Goal: Navigation & Orientation: Find specific page/section

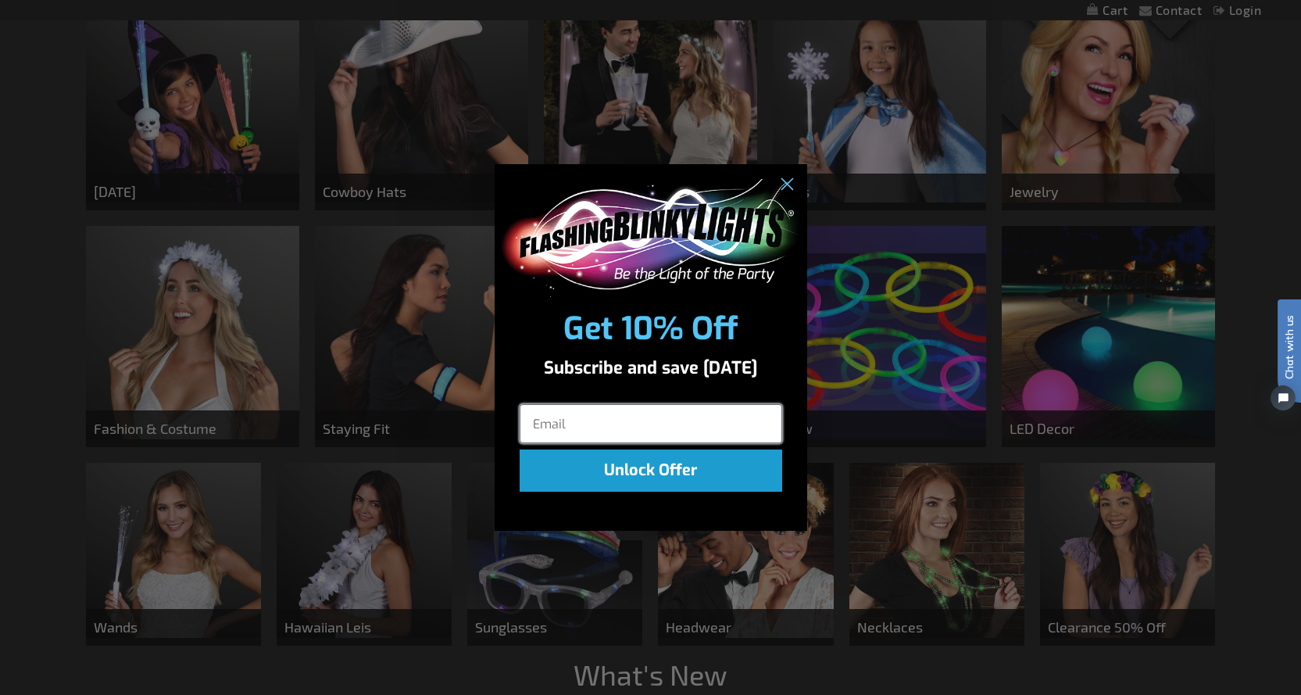
scroll to position [782, 0]
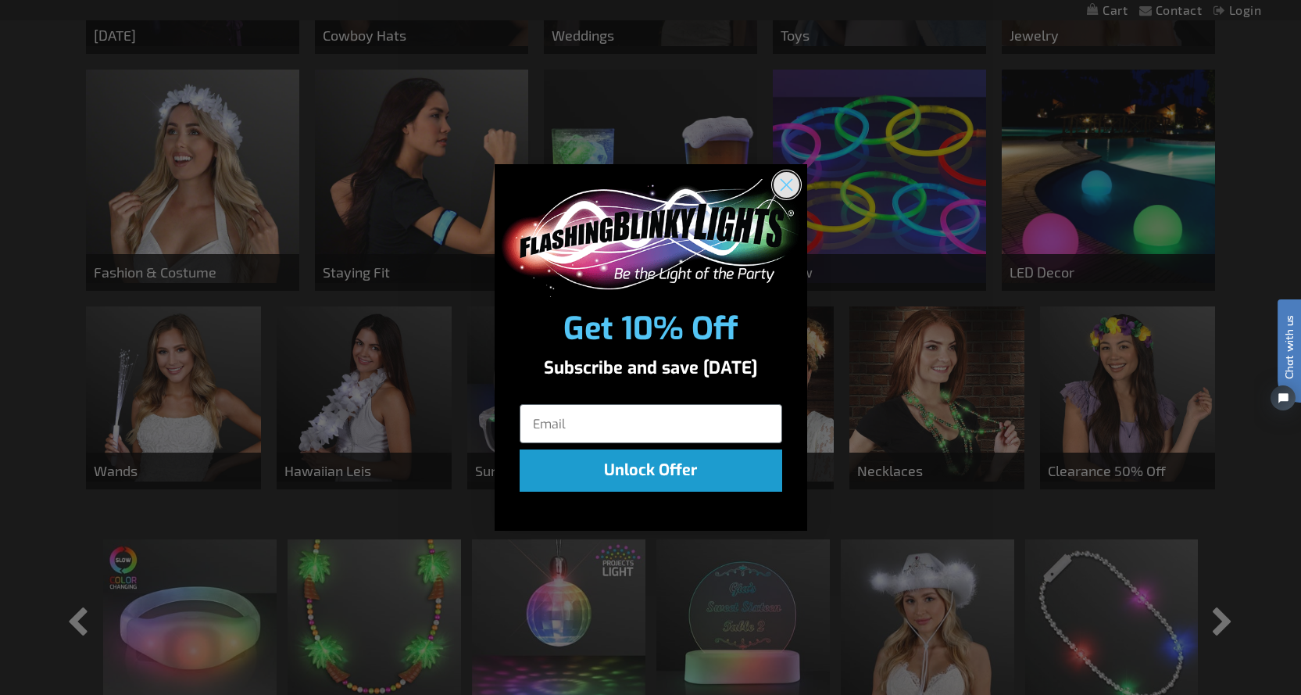
click at [783, 184] on circle "Close dialog" at bounding box center [786, 185] width 26 height 26
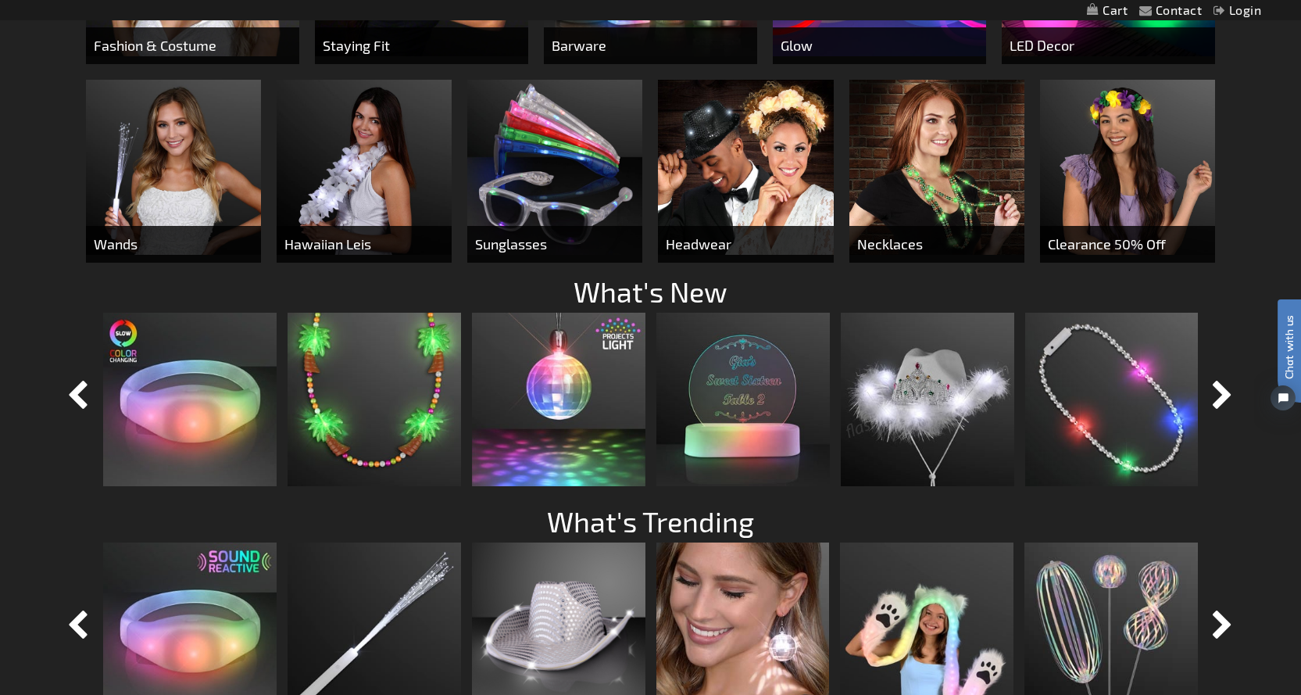
scroll to position [1094, 0]
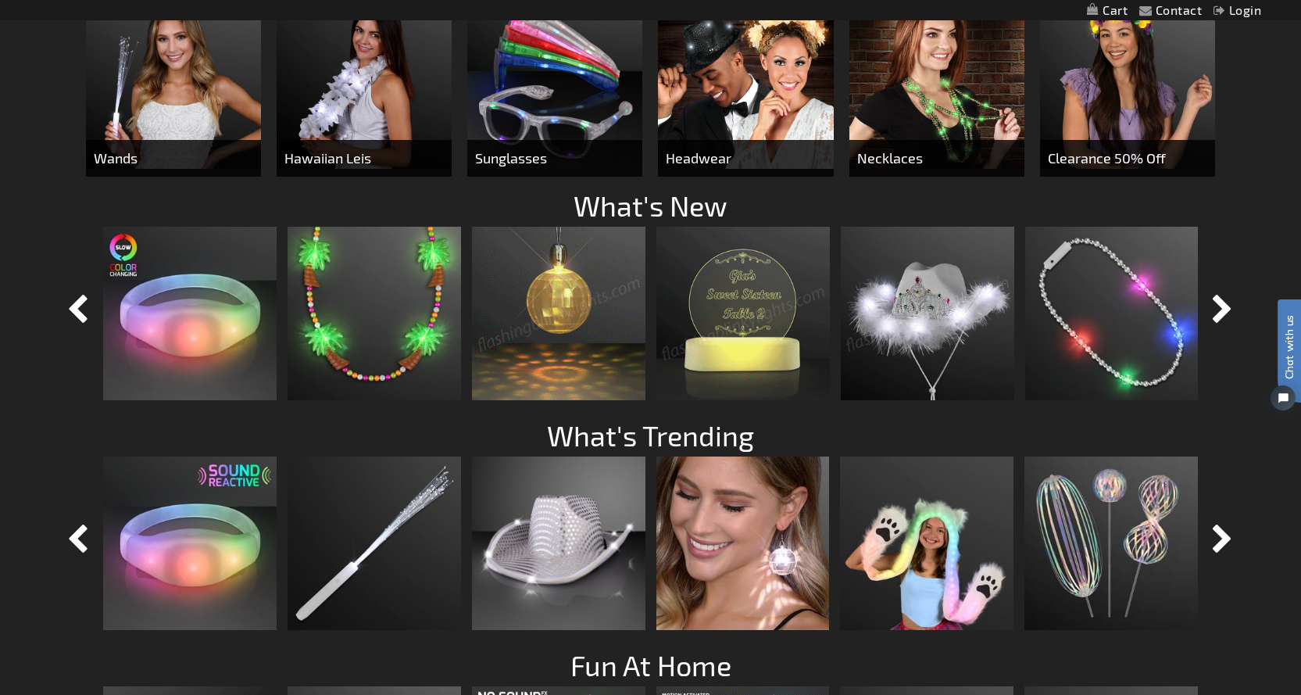
drag, startPoint x: 541, startPoint y: 270, endPoint x: 531, endPoint y: 263, distance: 12.8
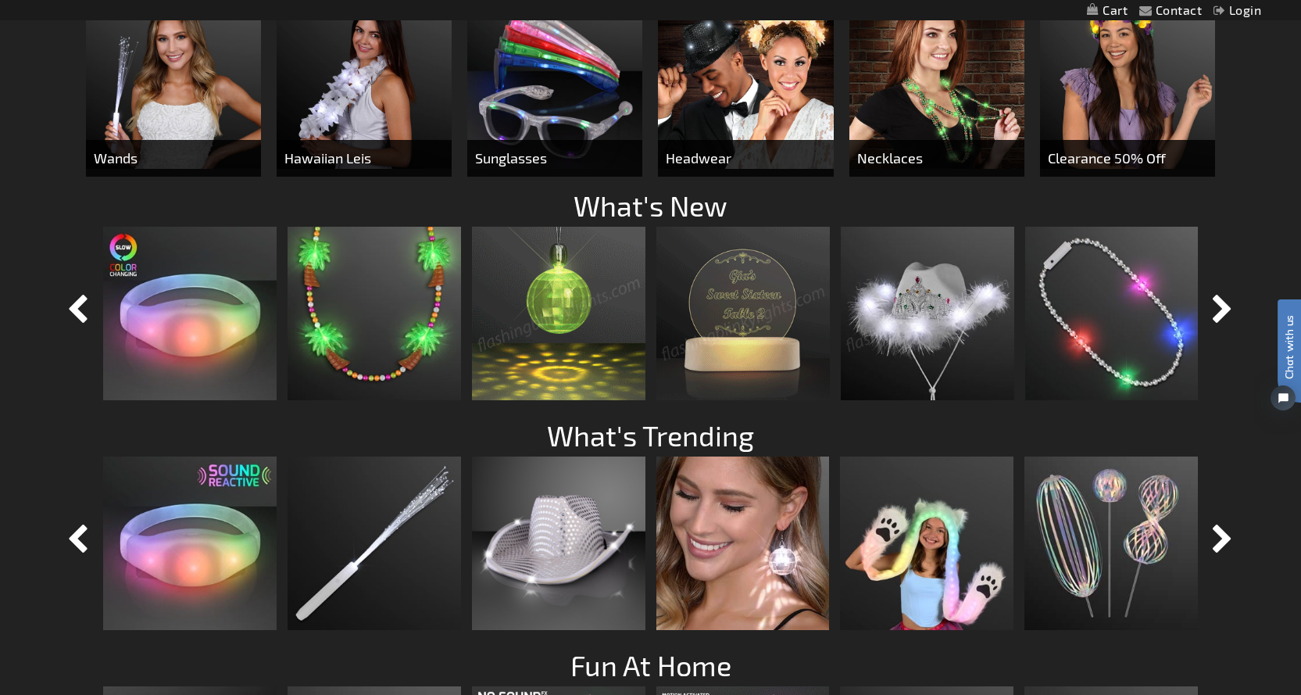
click at [540, 269] on img at bounding box center [559, 314] width 174 height 174
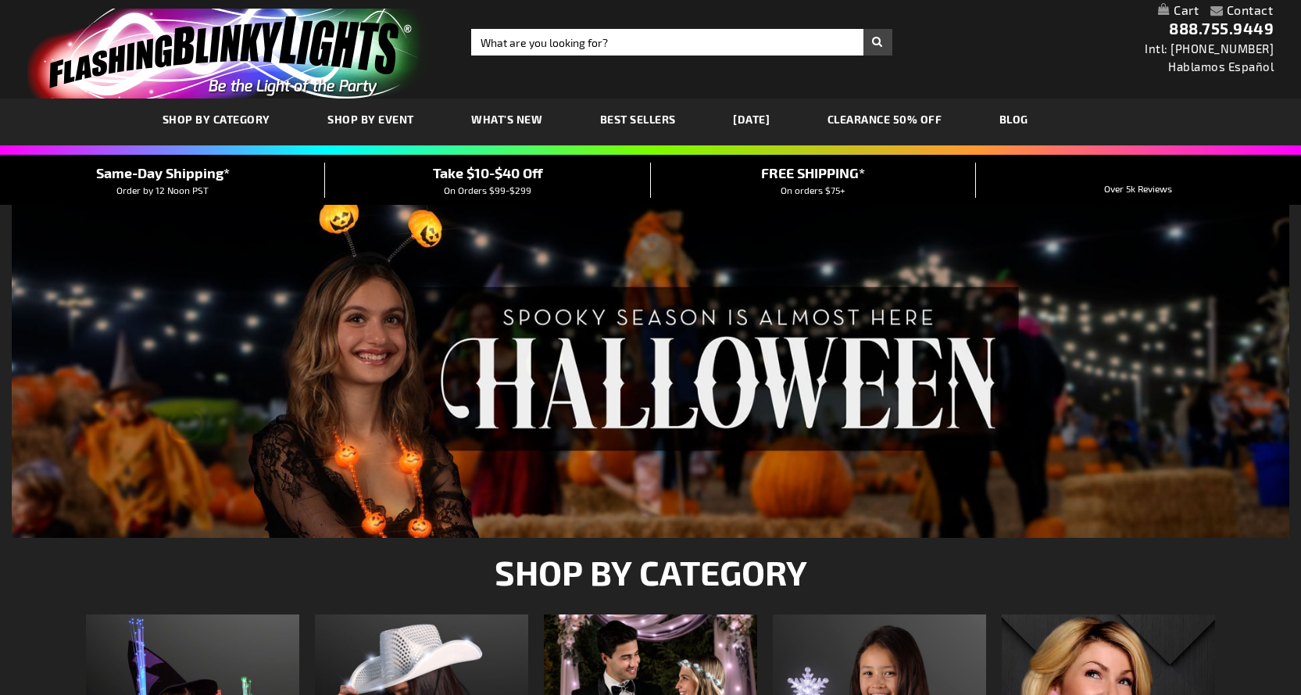
scroll to position [1094, 0]
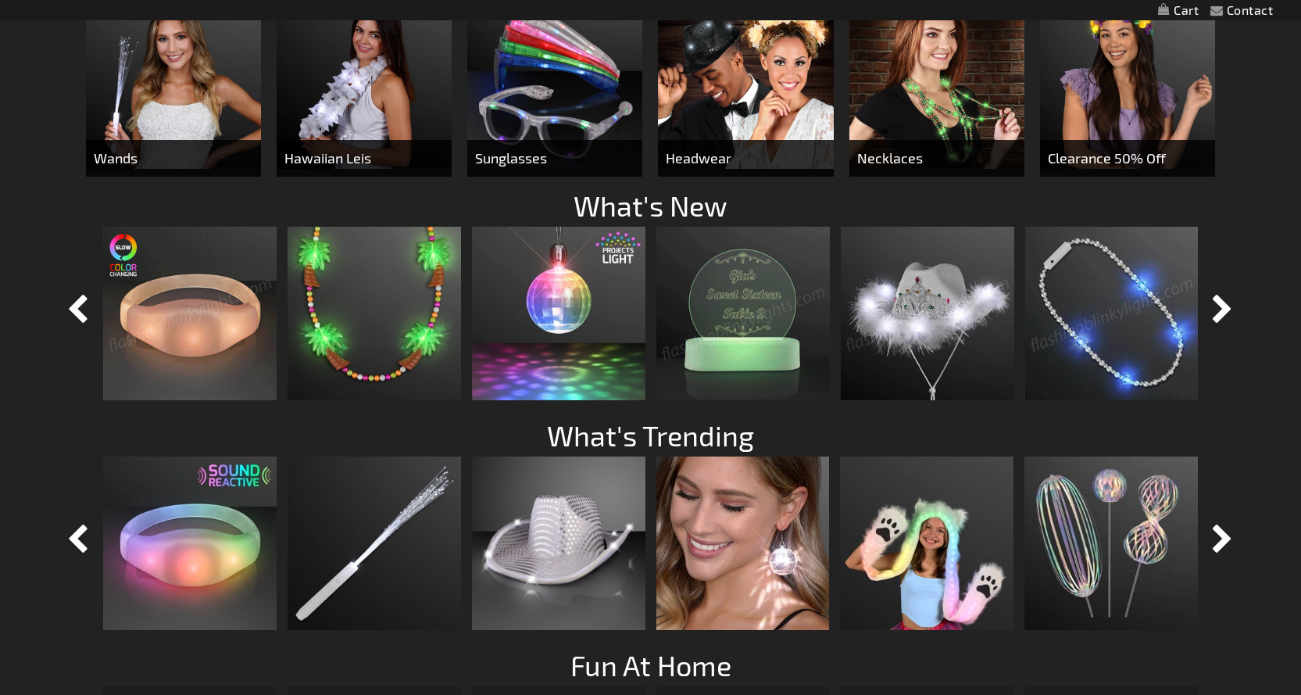
click at [1076, 330] on img at bounding box center [1113, 314] width 174 height 174
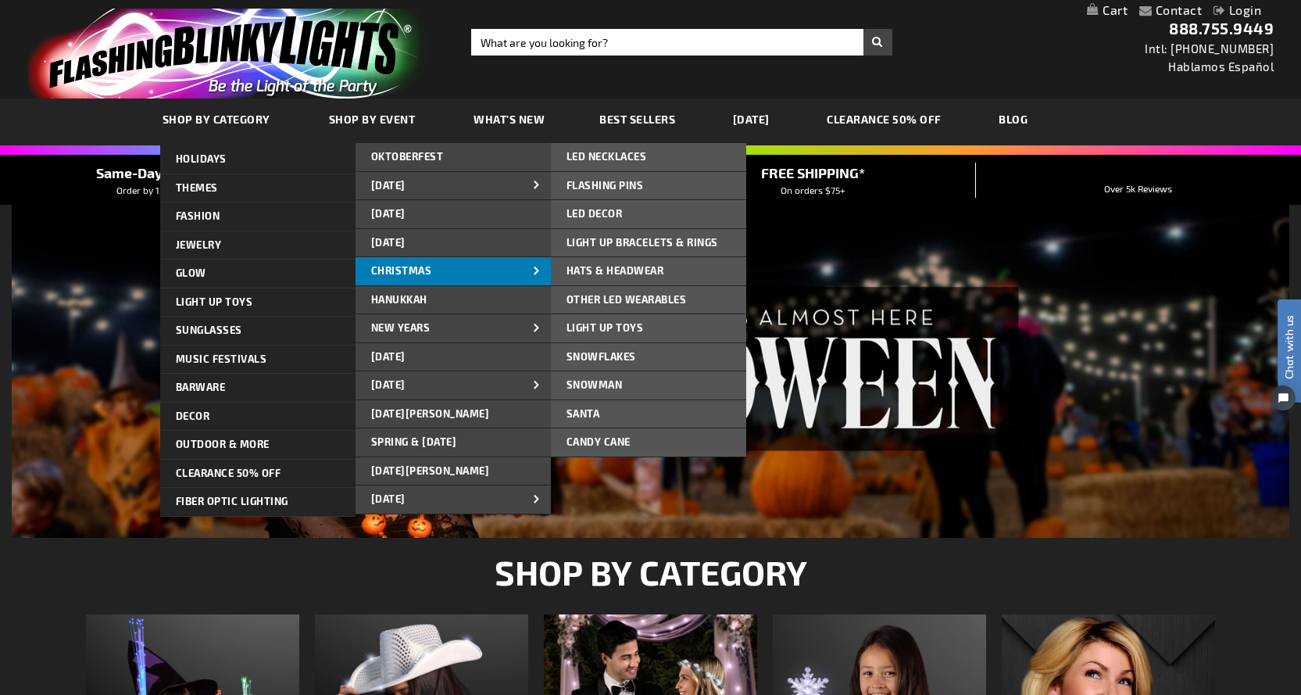
click at [525, 274] on span at bounding box center [536, 271] width 23 height 16
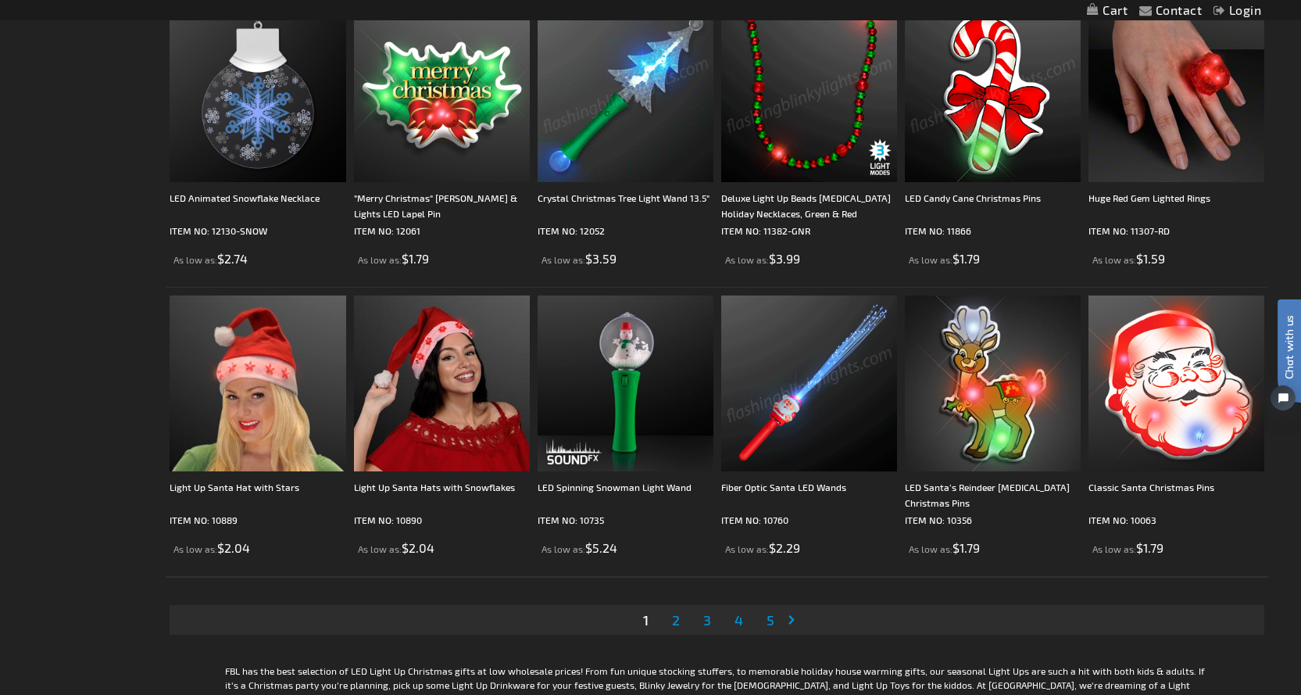
scroll to position [2892, 0]
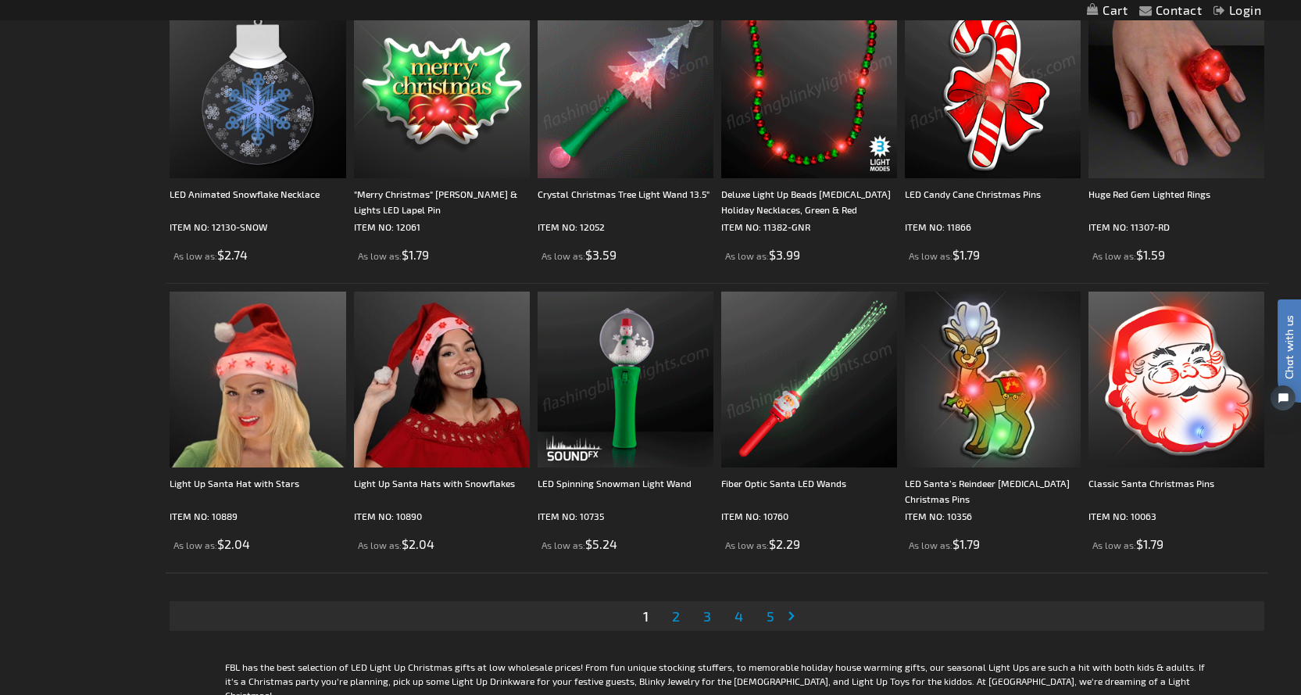
click at [674, 617] on span "2" at bounding box center [676, 615] width 8 height 17
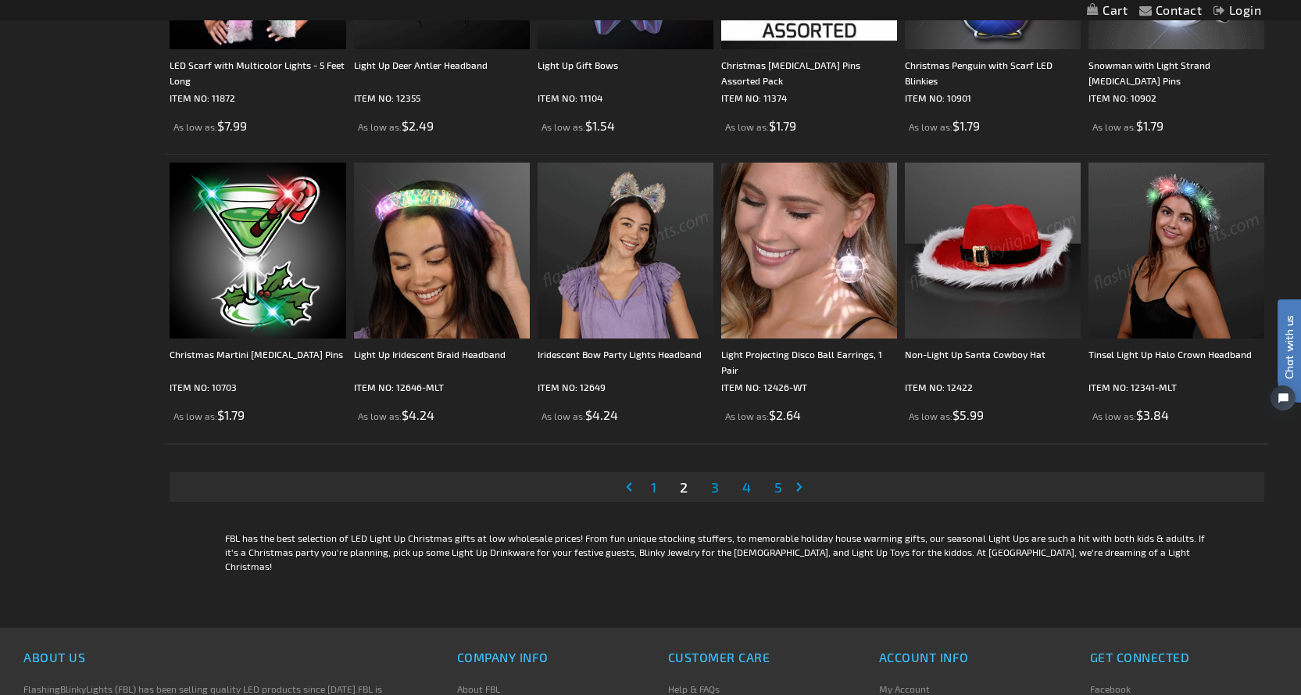
scroll to position [3049, 0]
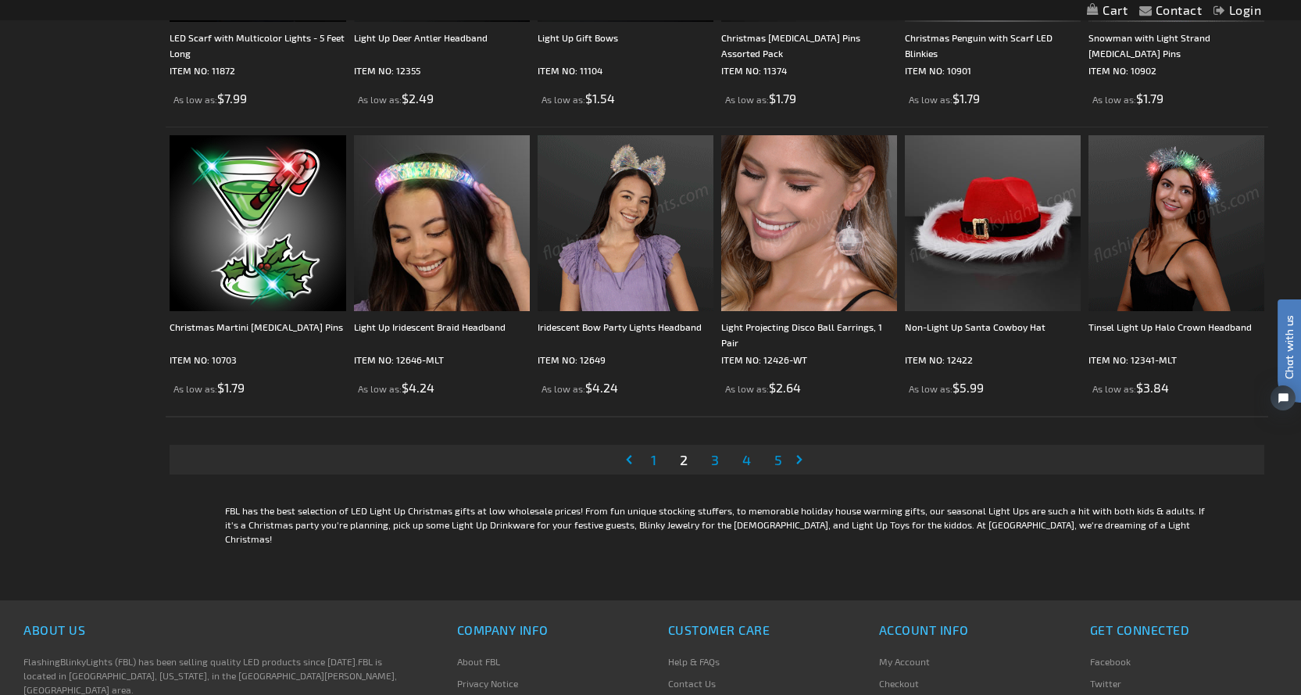
click at [799, 458] on link "Page Next" at bounding box center [803, 459] width 16 height 23
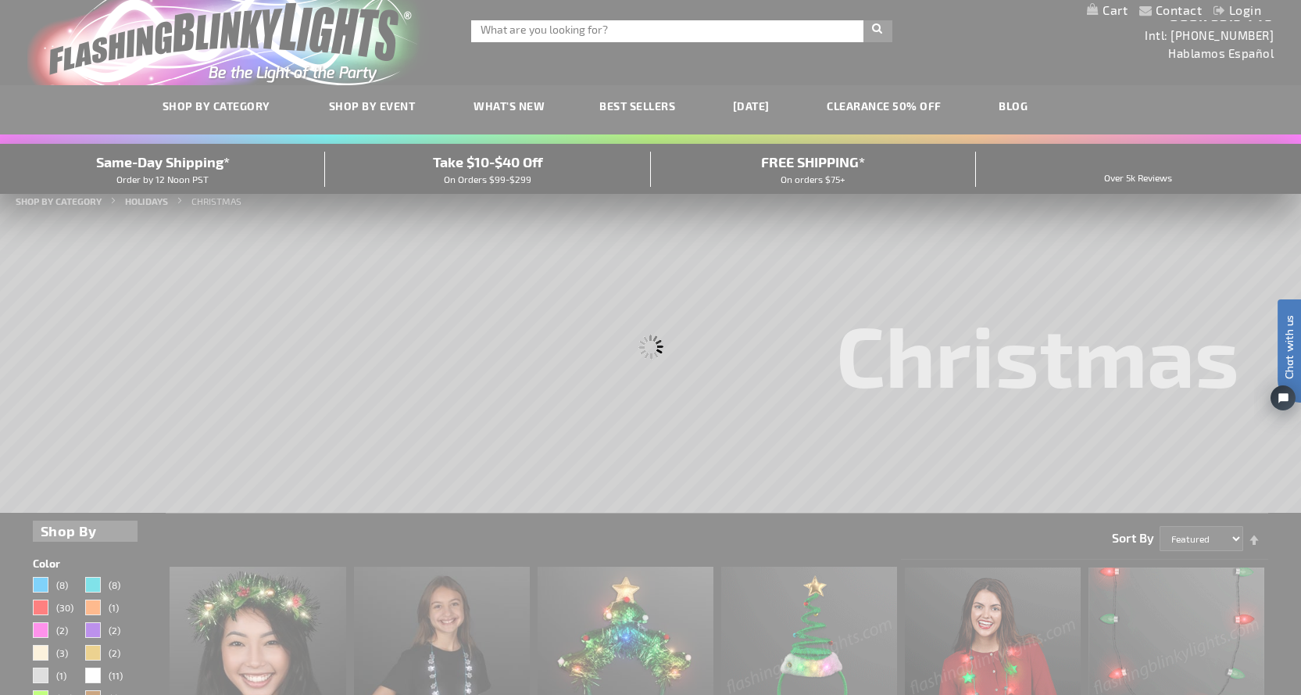
scroll to position [0, 0]
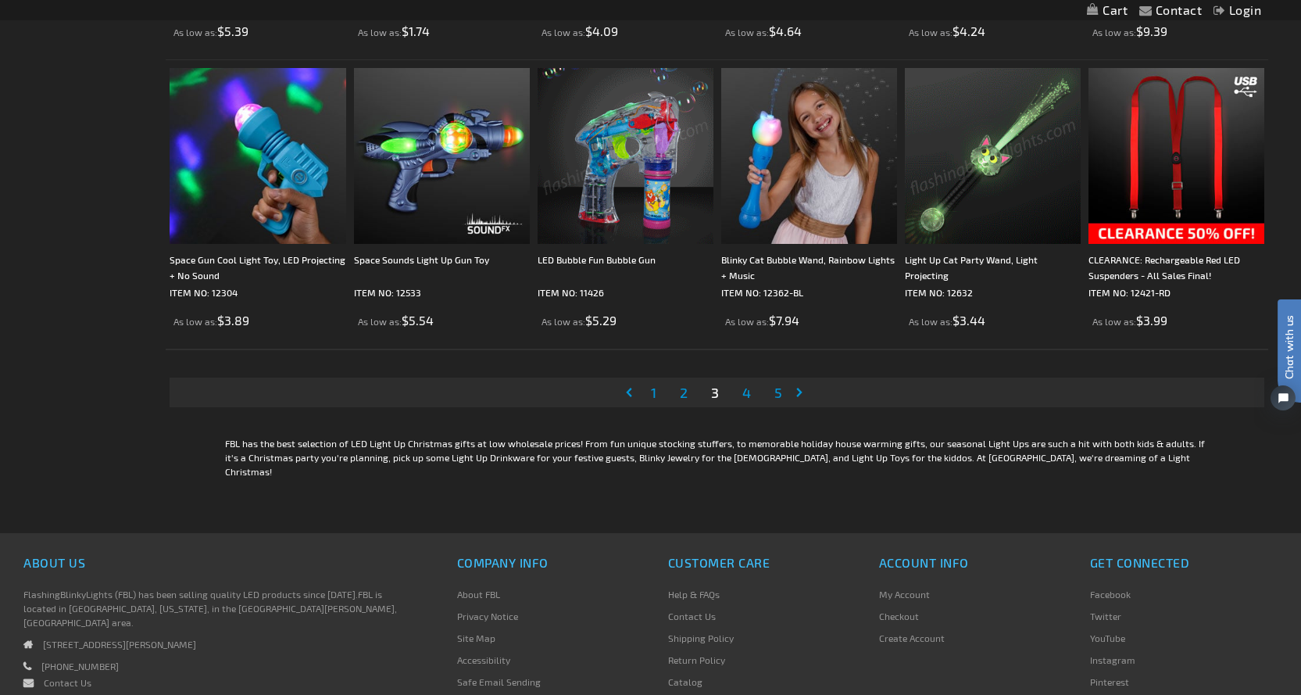
scroll to position [3127, 0]
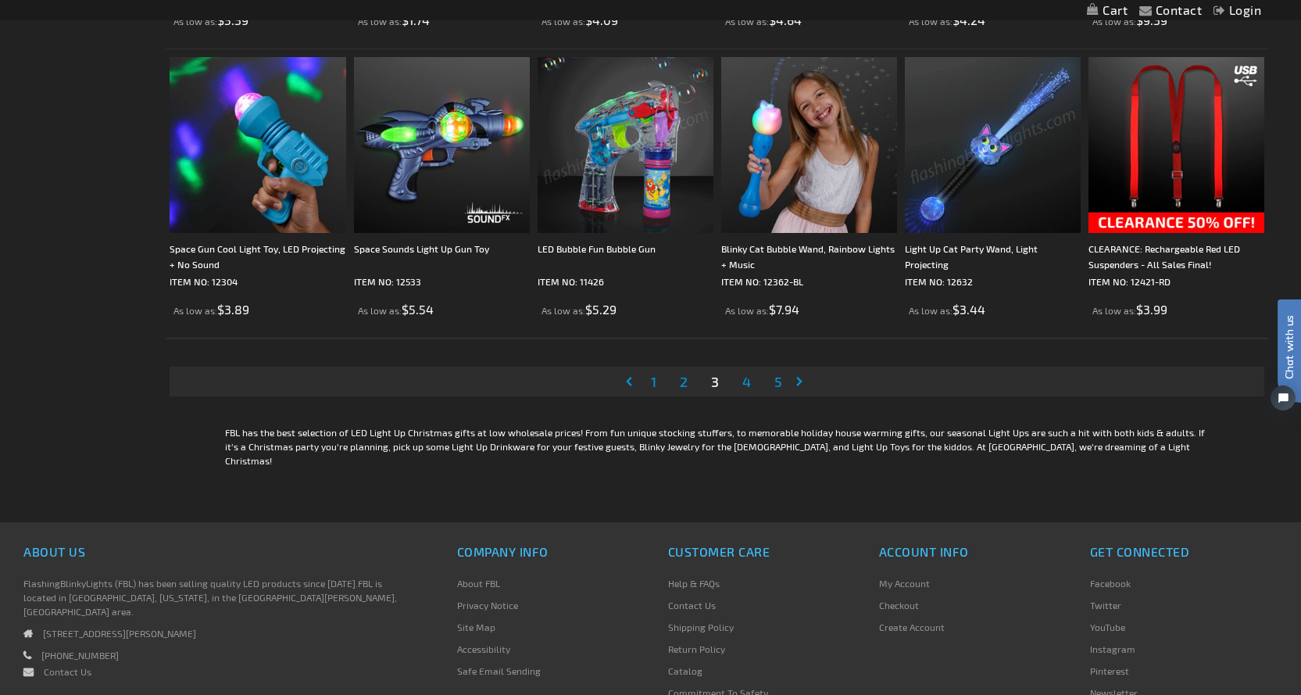
click at [751, 381] on span "4" at bounding box center [747, 381] width 9 height 17
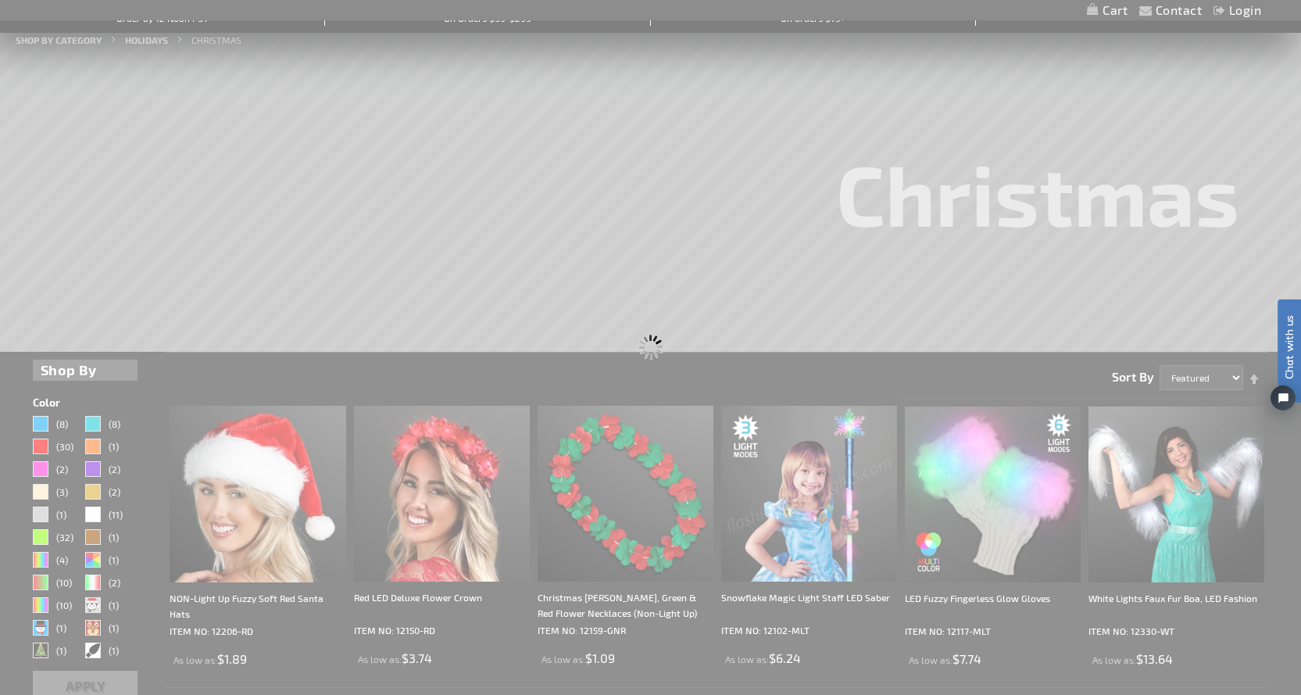
scroll to position [0, 0]
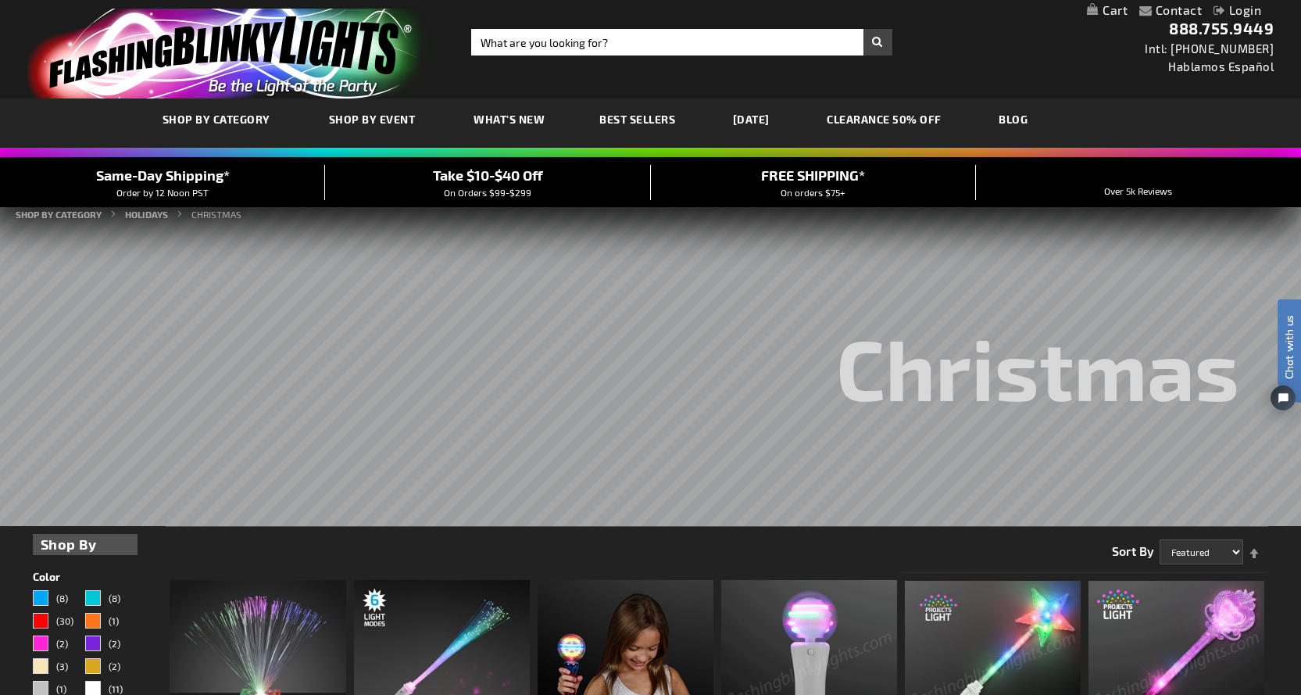
click at [333, 42] on img "store logo" at bounding box center [228, 54] width 403 height 90
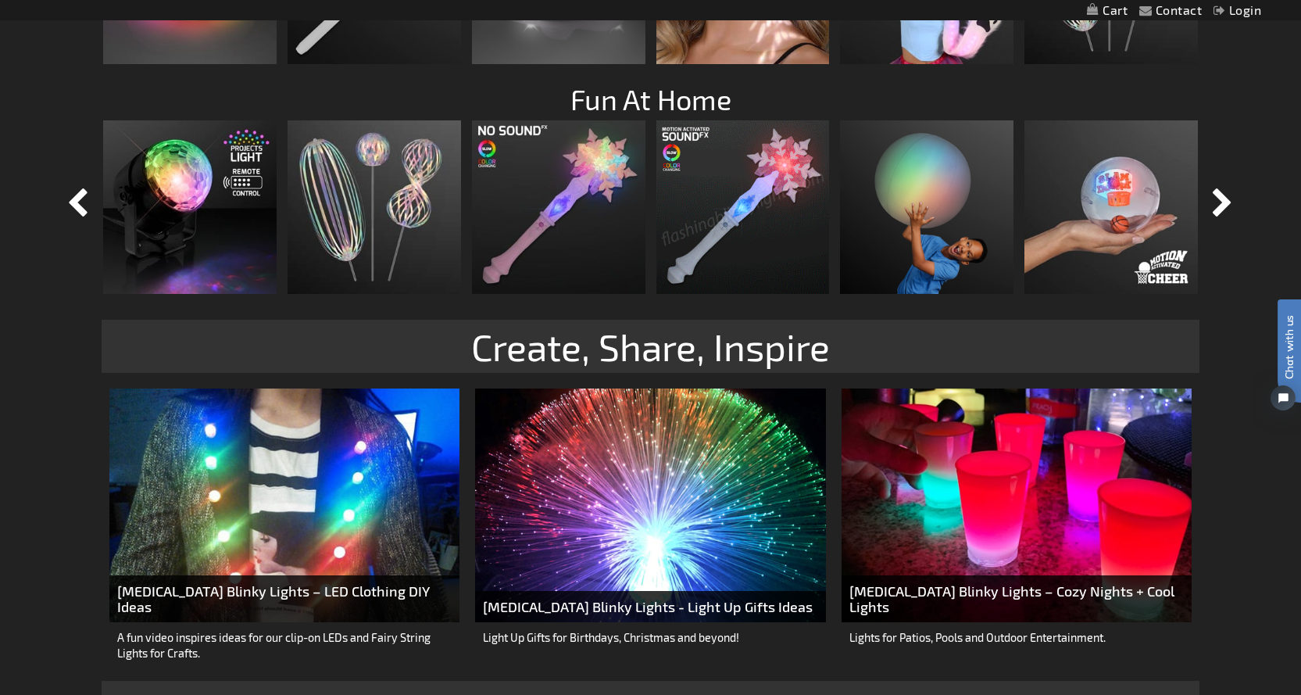
scroll to position [1720, 0]
